Goal: Find specific page/section: Find specific page/section

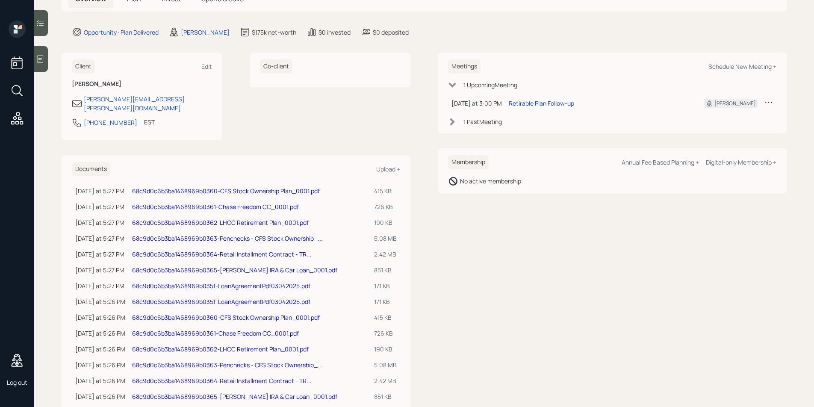
scroll to position [83, 0]
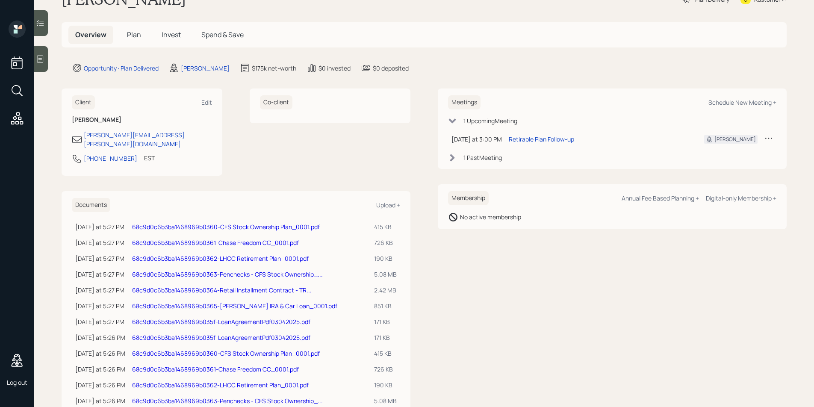
scroll to position [68, 0]
